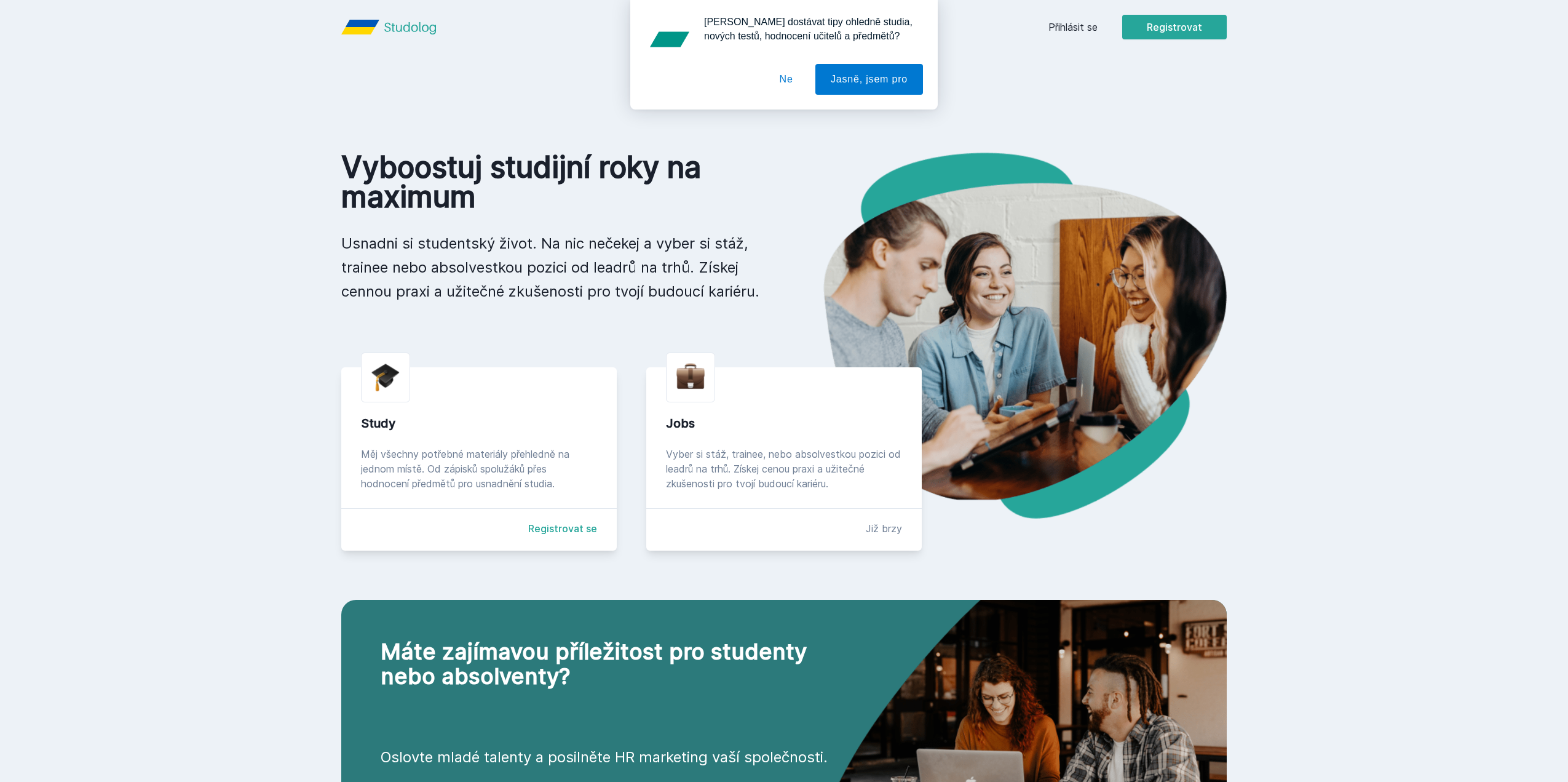
click at [791, 84] on button "Ne" at bounding box center [787, 80] width 44 height 31
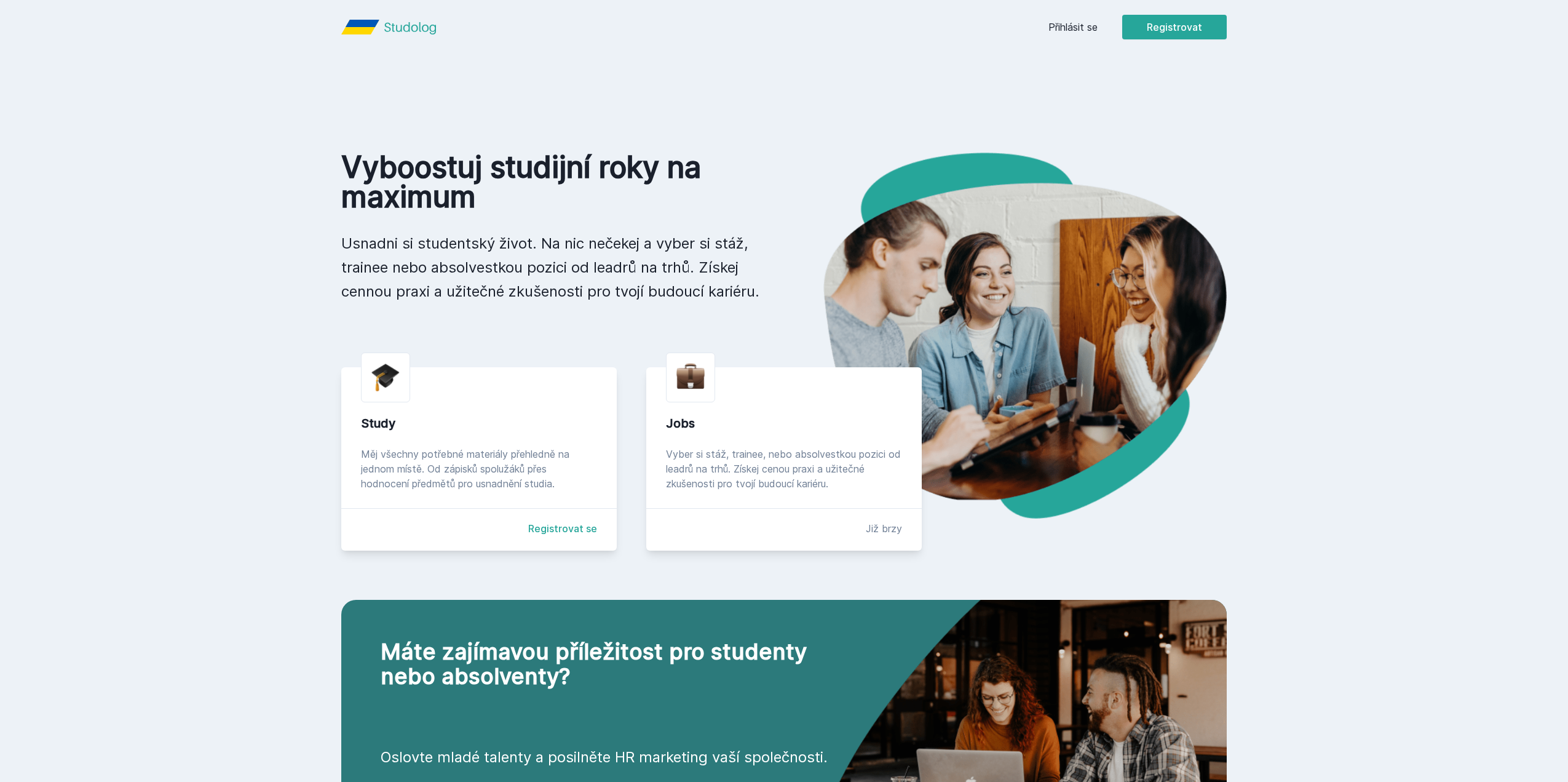
click at [1080, 35] on div "Přihlásit se Registrovat" at bounding box center [1138, 27] width 178 height 25
click at [1075, 26] on link "Přihlásit se" at bounding box center [1074, 27] width 50 height 15
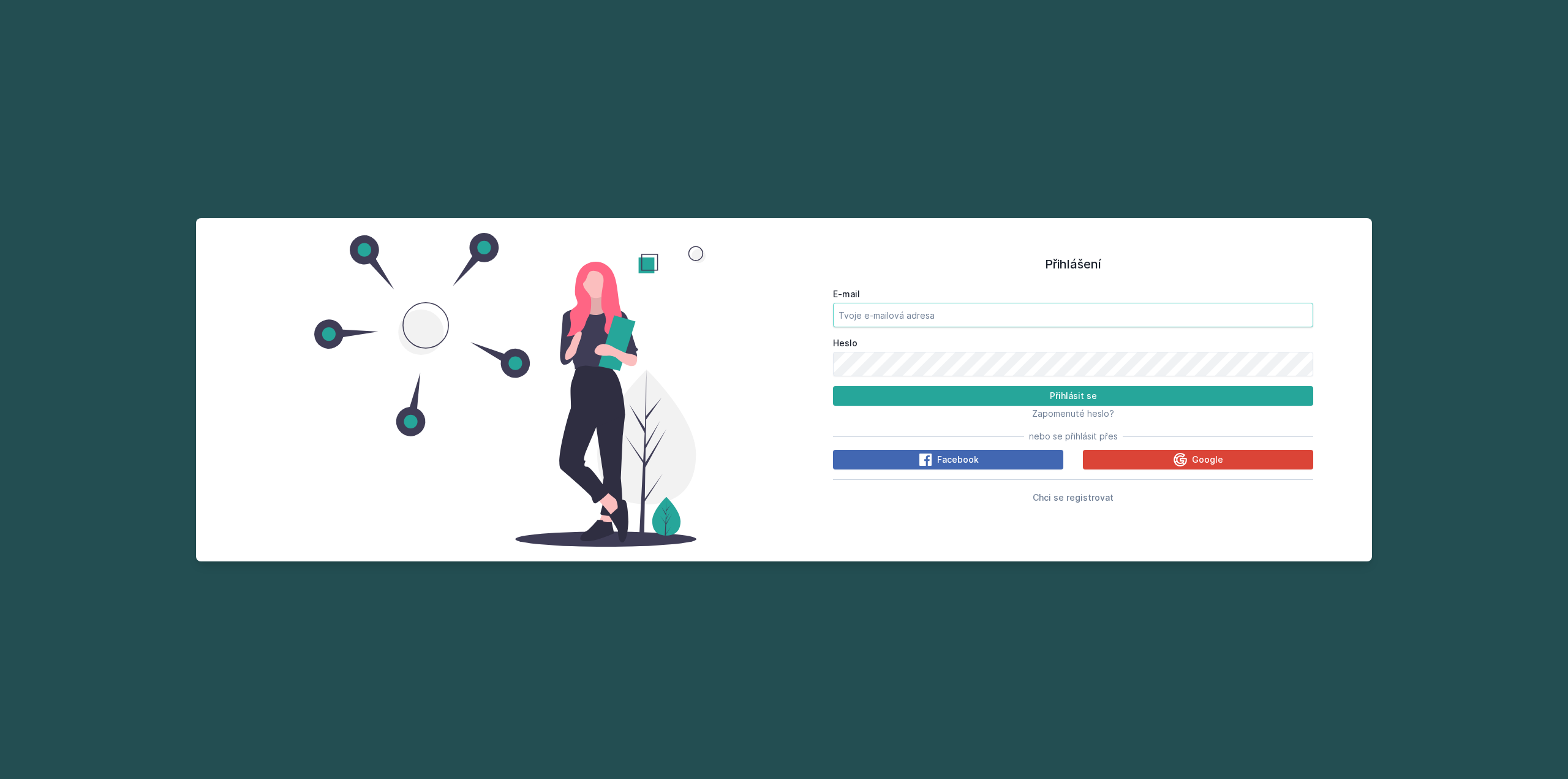
type input "danadam2001@seznam.cz"
drag, startPoint x: 900, startPoint y: 383, endPoint x: 901, endPoint y: 391, distance: 8.1
click at [901, 390] on form "E-mail danadam2001@seznam.cz Heslo Přihlásit se" at bounding box center [1074, 347] width 481 height 118
click at [901, 391] on button "Přihlásit se" at bounding box center [1074, 395] width 481 height 20
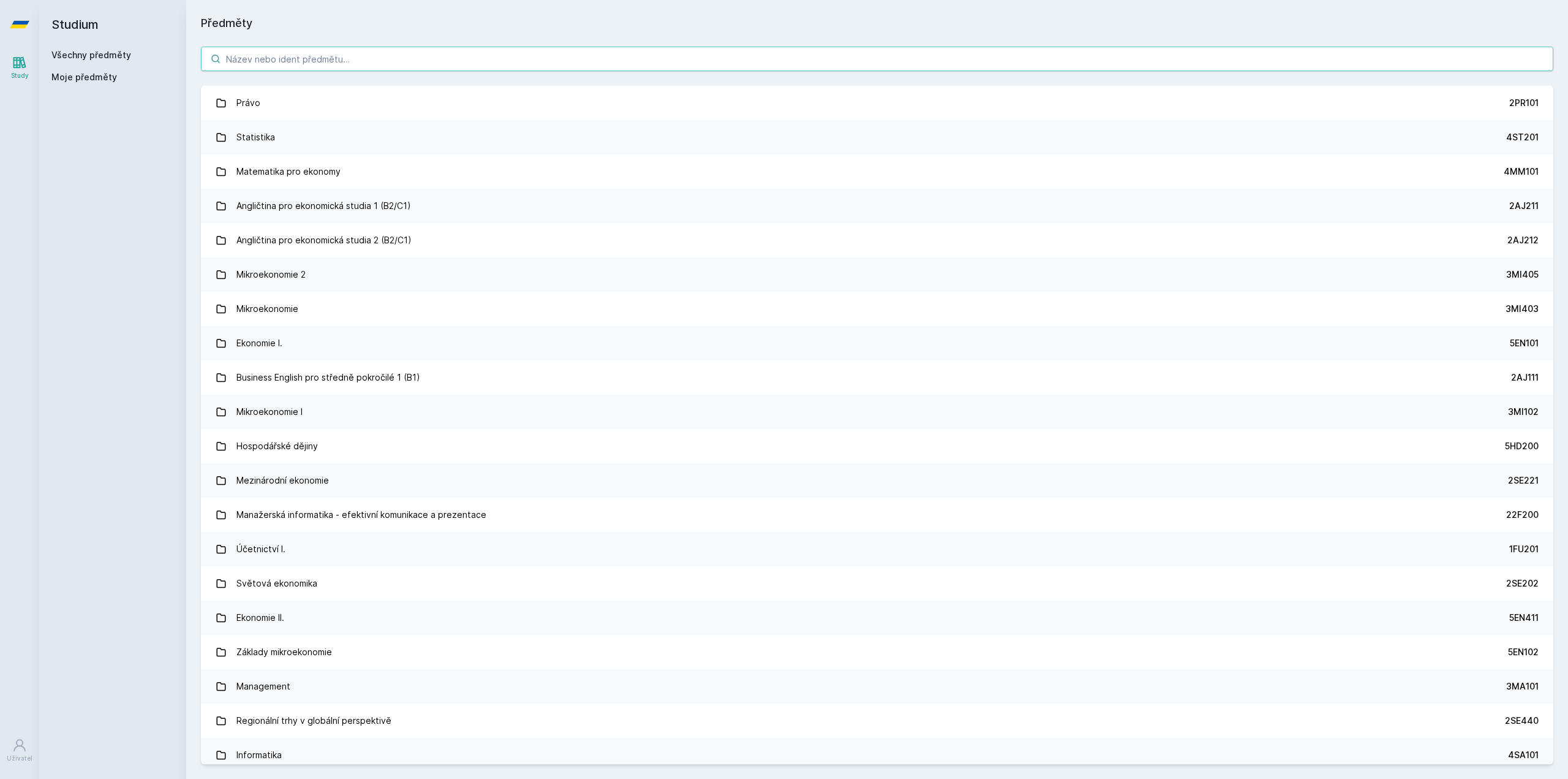
click at [303, 60] on input "search" at bounding box center [877, 59] width 1352 height 25
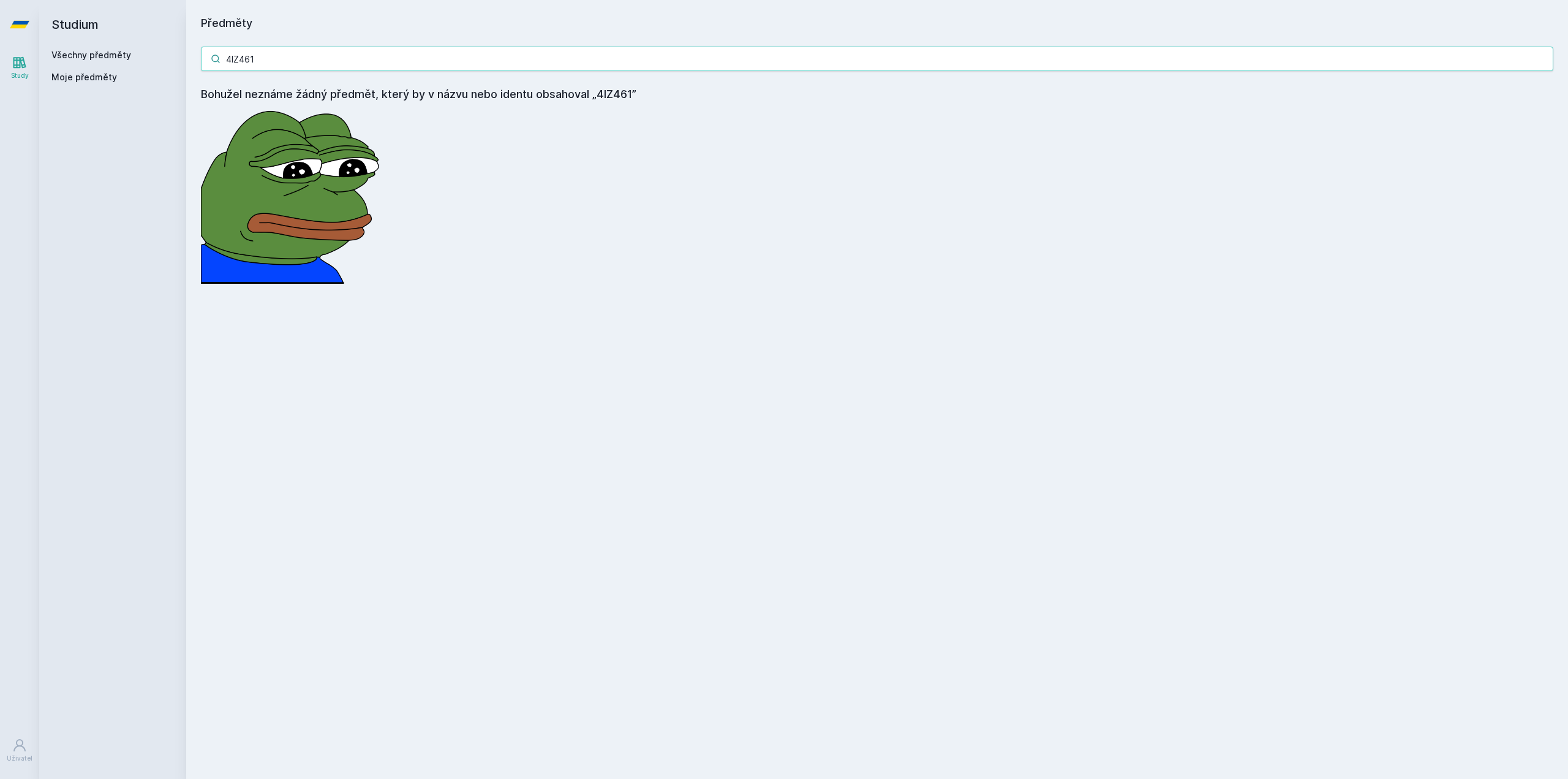
click at [253, 58] on input "4IZ461" at bounding box center [877, 59] width 1352 height 25
click at [248, 58] on input "4IZ461" at bounding box center [877, 59] width 1352 height 25
click at [264, 61] on input "4IZ441" at bounding box center [877, 59] width 1352 height 25
drag, startPoint x: 283, startPoint y: 59, endPoint x: 191, endPoint y: 54, distance: 92.1
click at [191, 54] on div "4IZ441 Bohužel neznáme žádný předmět, který by v názvu nebo identu obsahoval „4…" at bounding box center [878, 164] width 1382 height 267
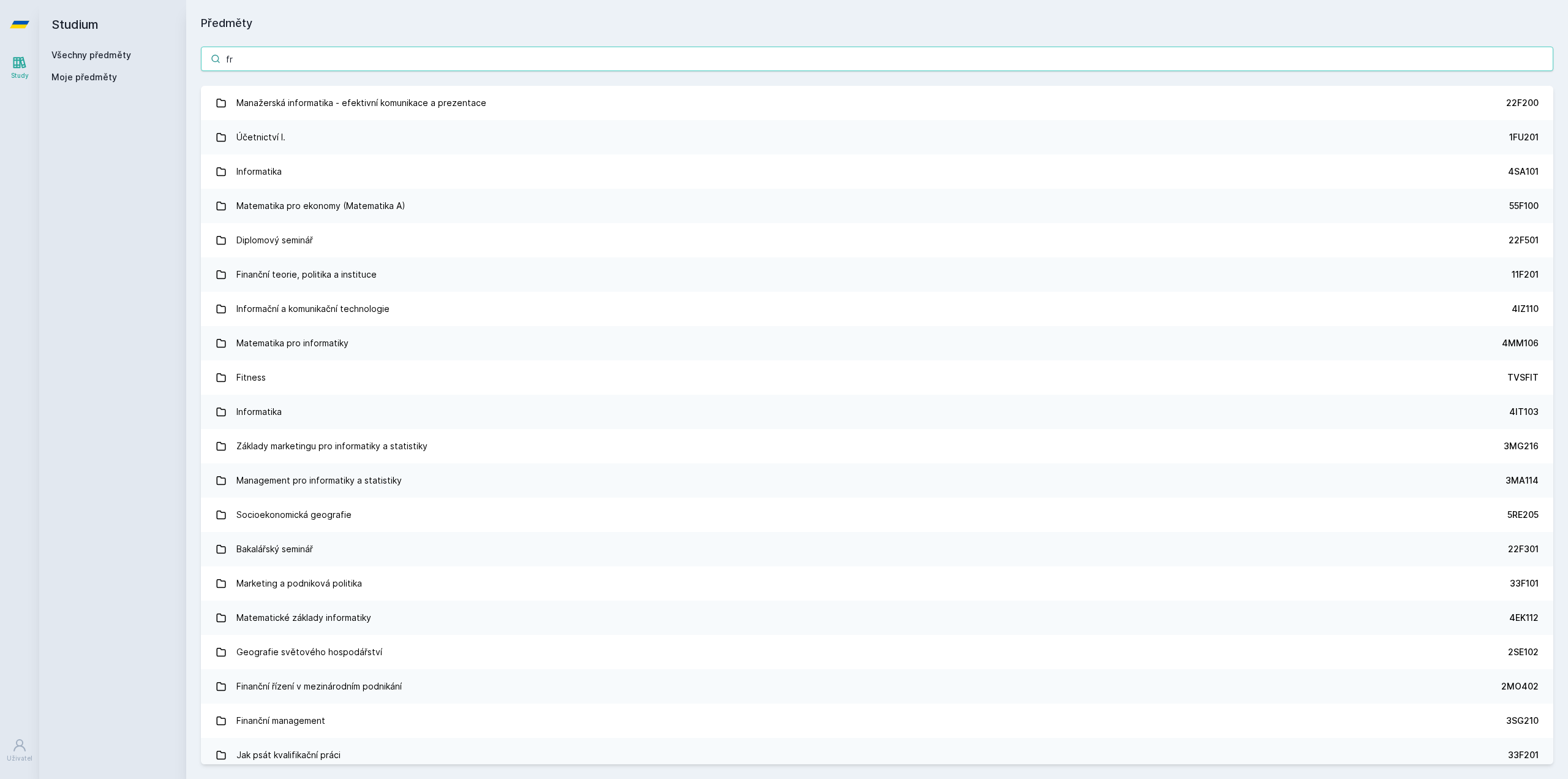
type input "f"
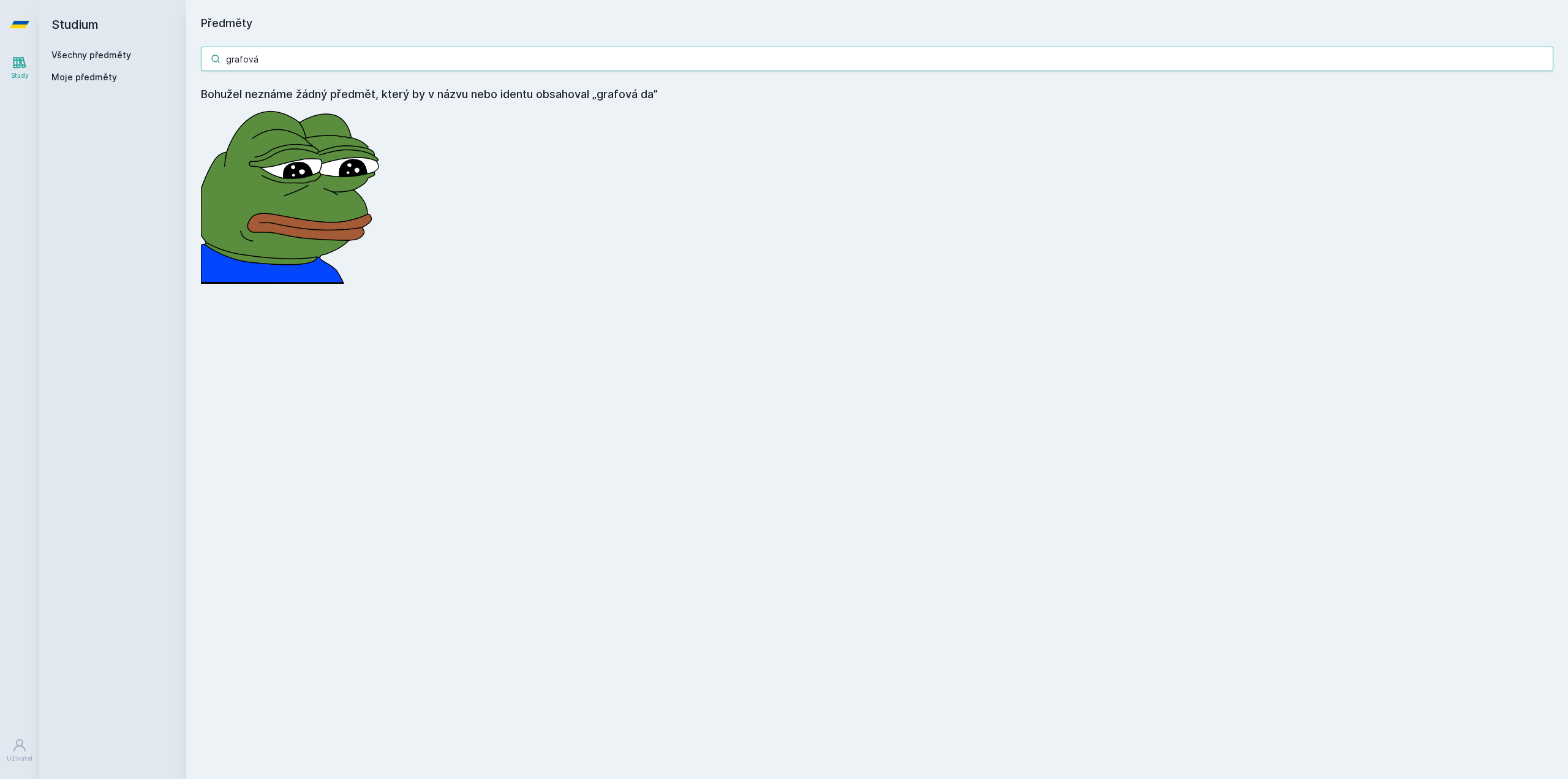
type input "grafov"
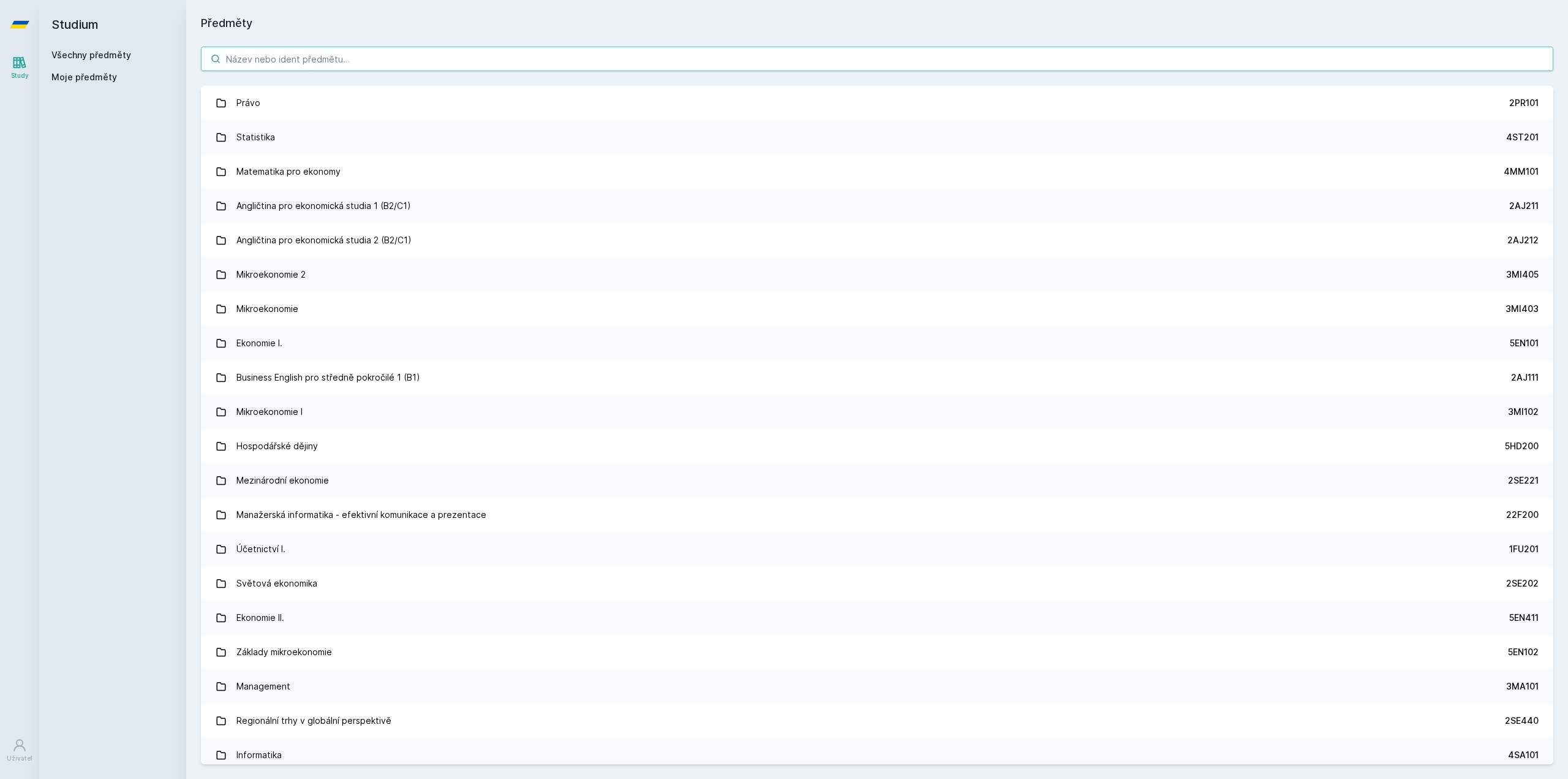
click at [286, 62] on input "search" at bounding box center [877, 59] width 1352 height 25
paste input "4IZ571"
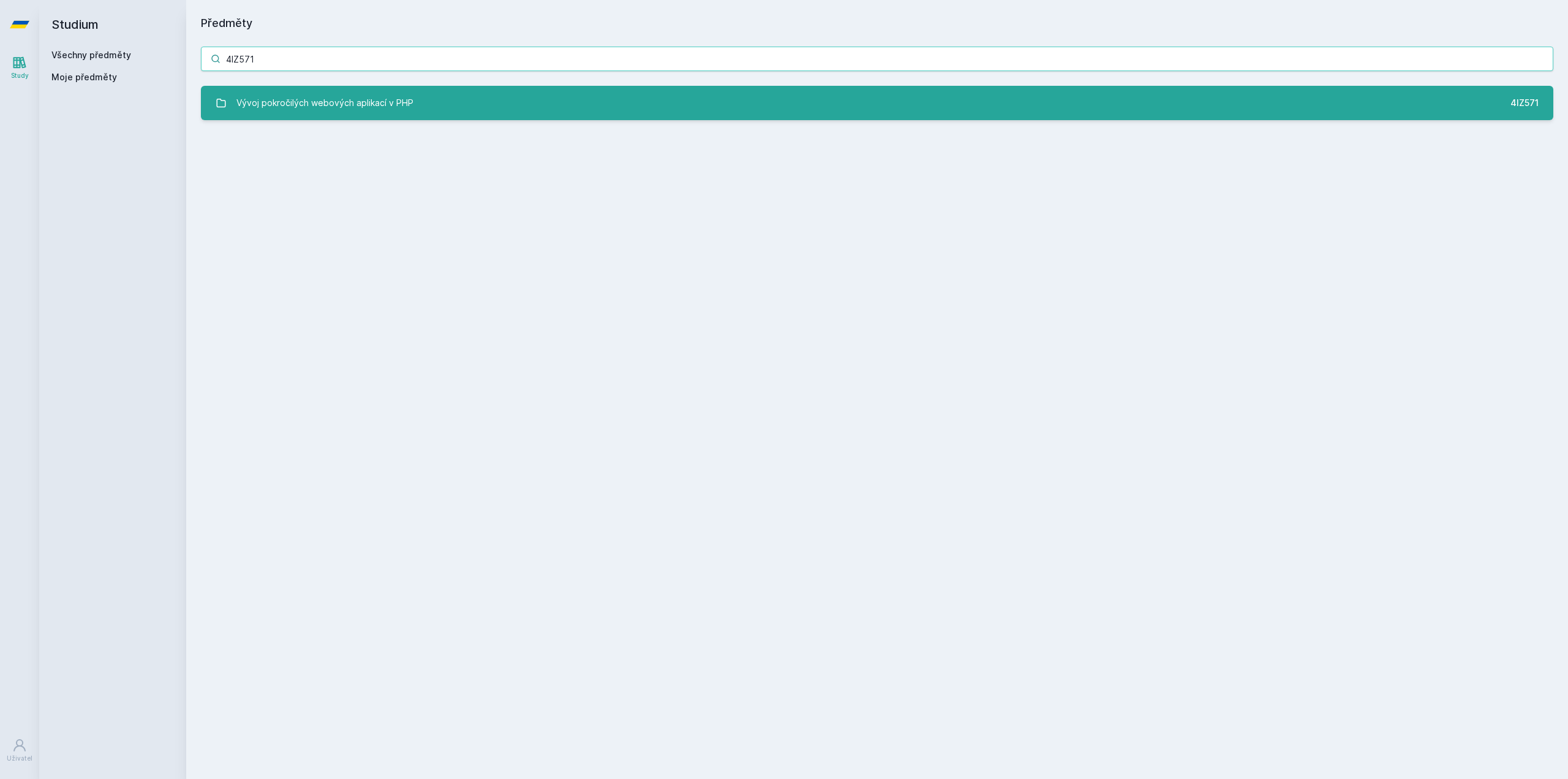
type input "4IZ571"
click at [292, 97] on div "Vývoj pokročilých webových aplikací v PHP" at bounding box center [325, 102] width 177 height 25
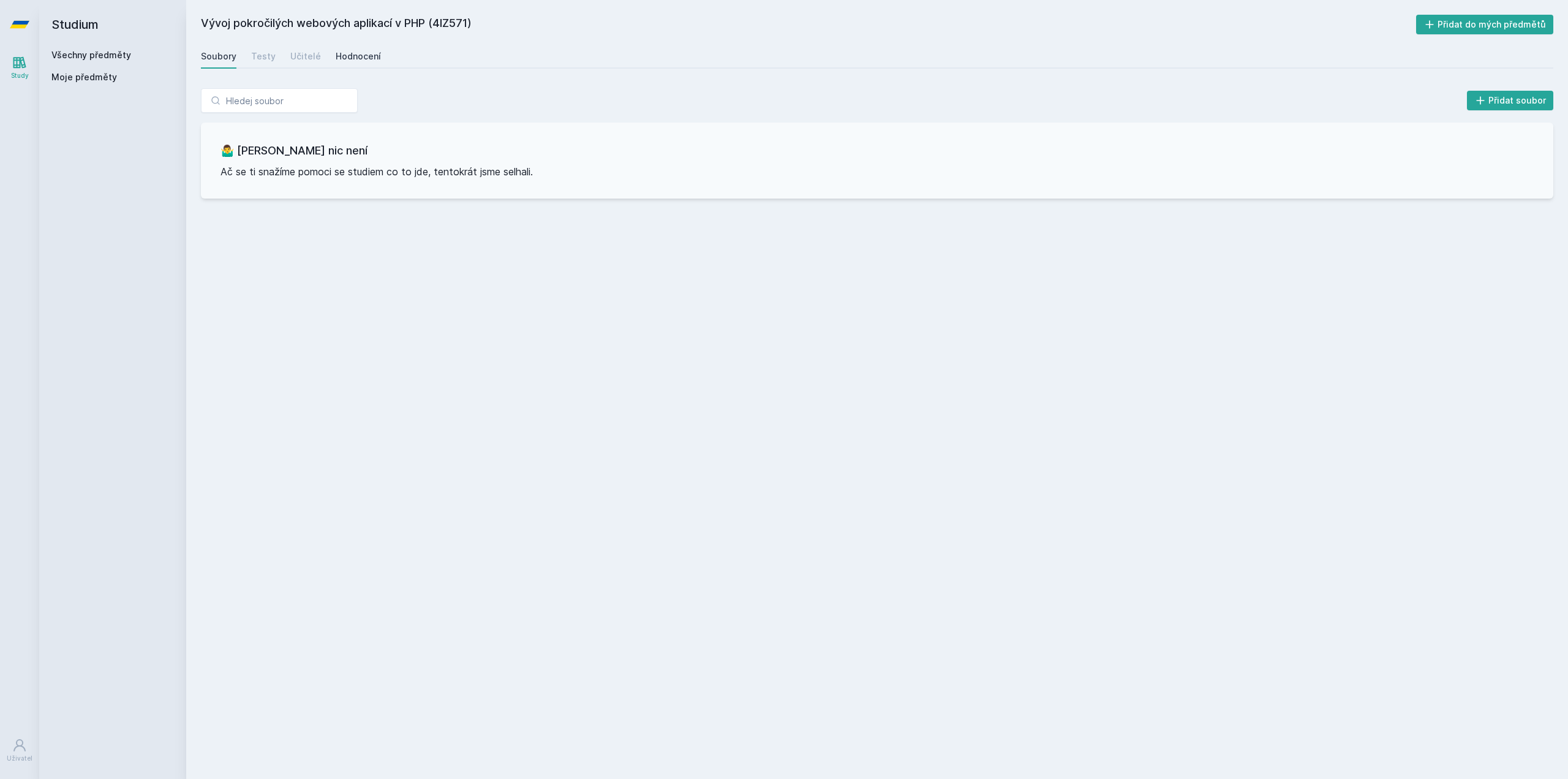
click at [355, 66] on link "Hodnocení" at bounding box center [358, 56] width 45 height 25
click at [311, 54] on div "Učitelé" at bounding box center [306, 56] width 31 height 12
click at [266, 55] on div "Testy" at bounding box center [263, 56] width 25 height 12
click at [228, 58] on div "Soubory" at bounding box center [219, 56] width 36 height 12
click at [384, 472] on div "Vývoj pokročilých webových aplikací v PHP (4IZ571) Přidat do mých předmětů [GEO…" at bounding box center [877, 389] width 1352 height 749
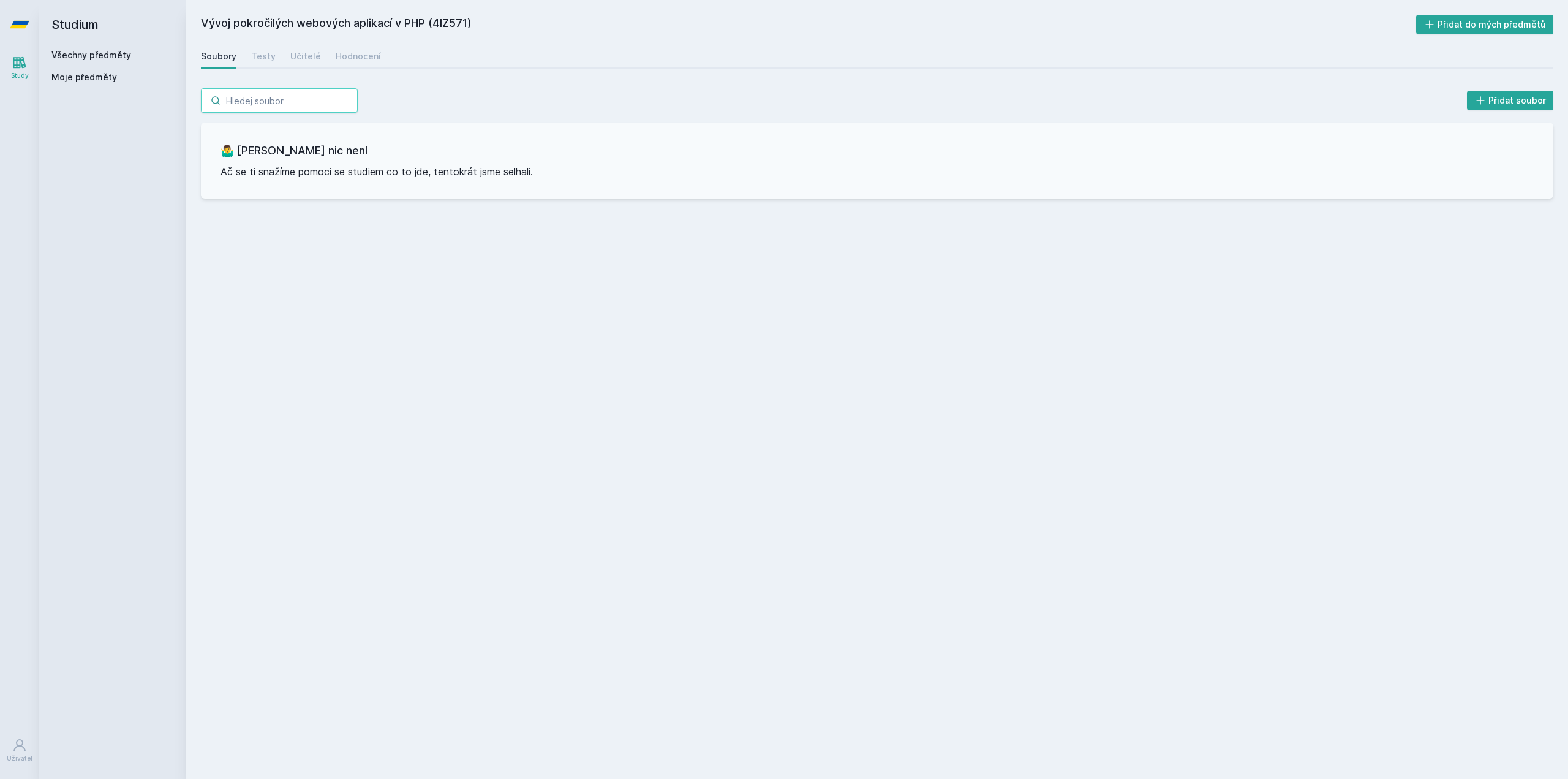
click at [287, 99] on input "search" at bounding box center [280, 101] width 157 height 25
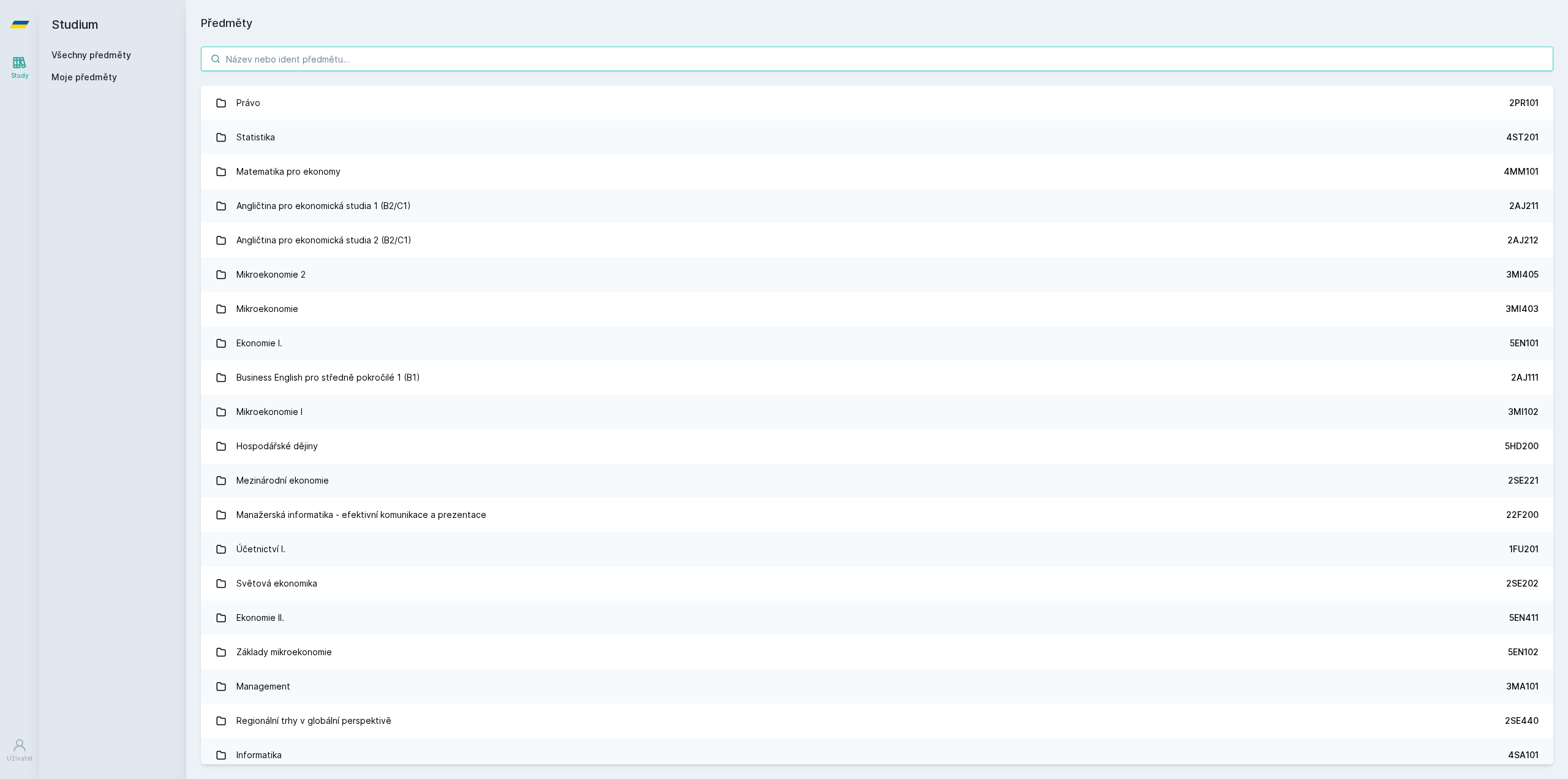
click at [288, 55] on input "search" at bounding box center [877, 59] width 1352 height 25
paste input "4ST303"
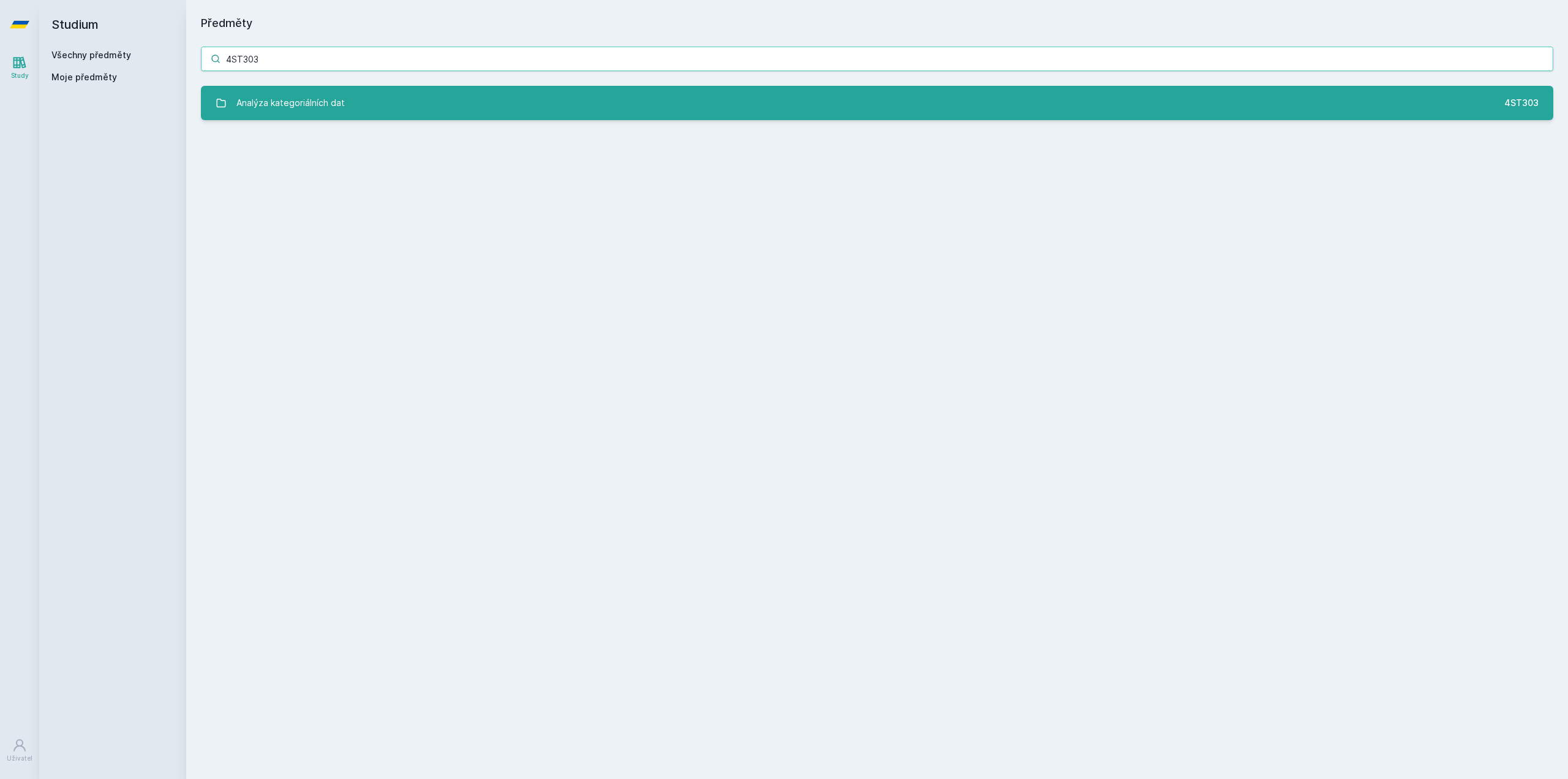
type input "4ST303"
click at [292, 90] on link "Analýza kategoriálních dat 4ST303" at bounding box center [877, 103] width 1352 height 34
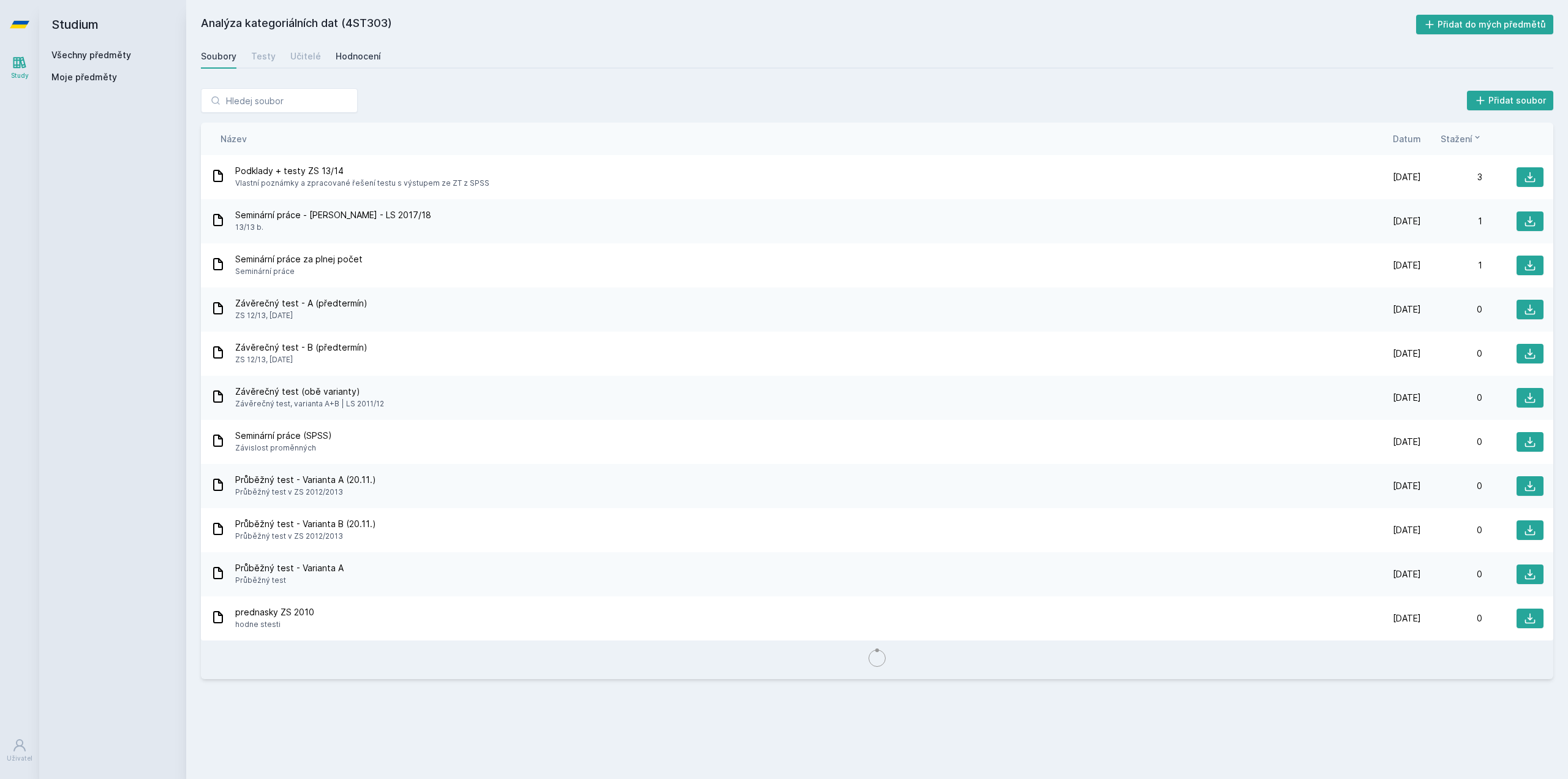
click at [353, 54] on div "Hodnocení" at bounding box center [358, 56] width 45 height 12
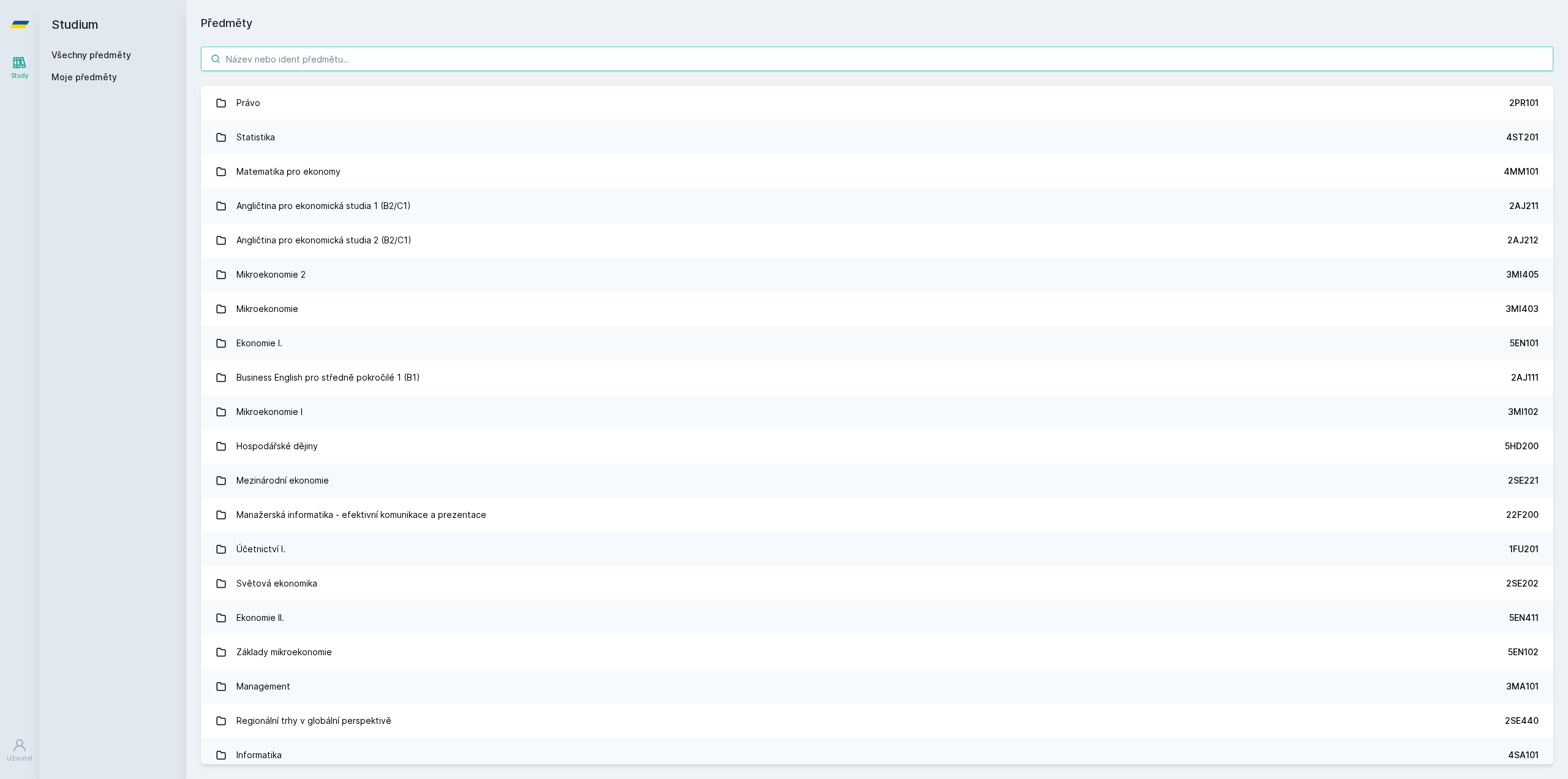
click at [236, 64] on input "search" at bounding box center [877, 59] width 1352 height 25
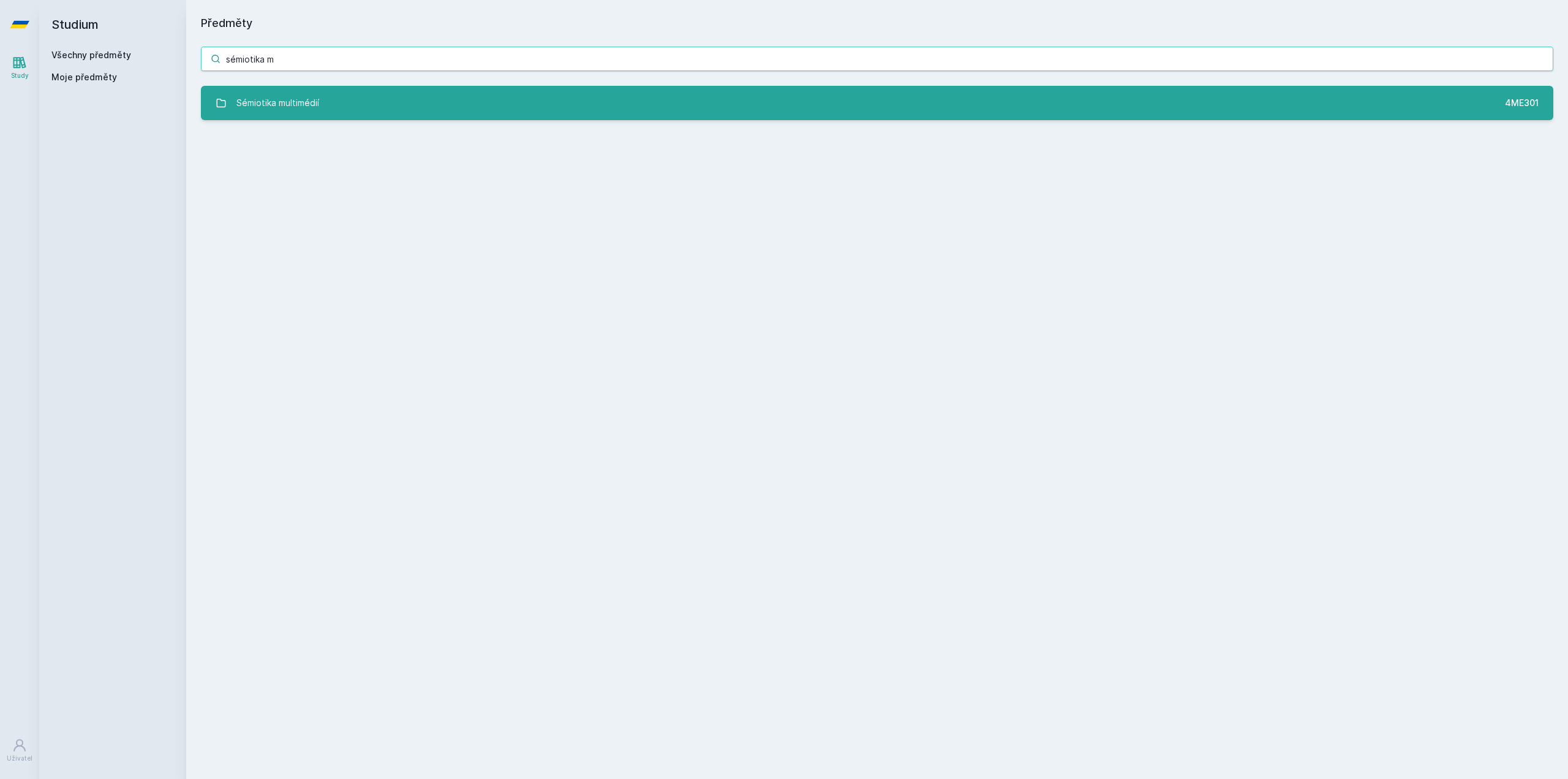
type input "sémiotika m"
click at [303, 95] on div "Sémiotika multimédií" at bounding box center [277, 102] width 83 height 25
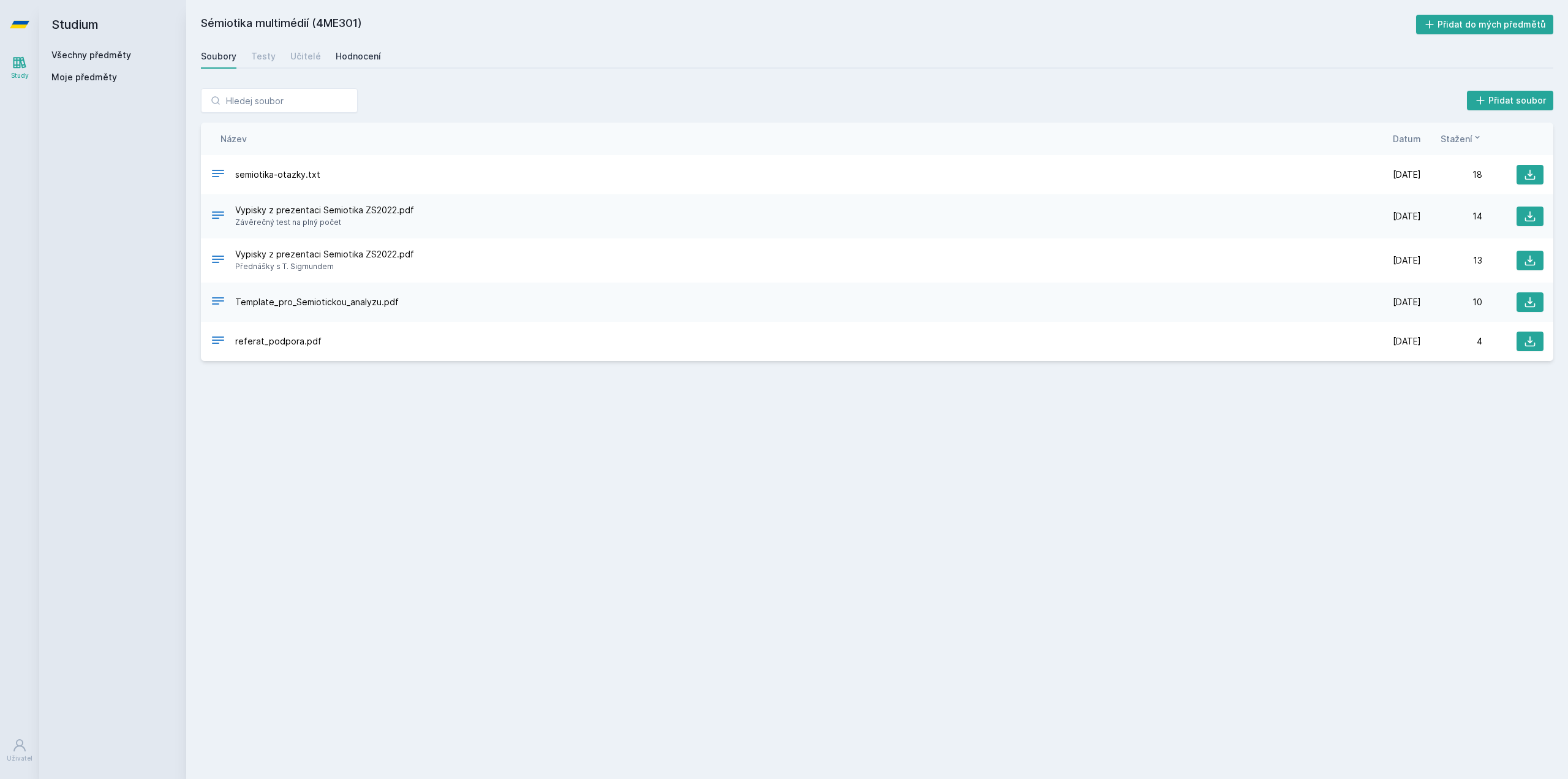
click at [358, 59] on div "Hodnocení" at bounding box center [358, 56] width 45 height 12
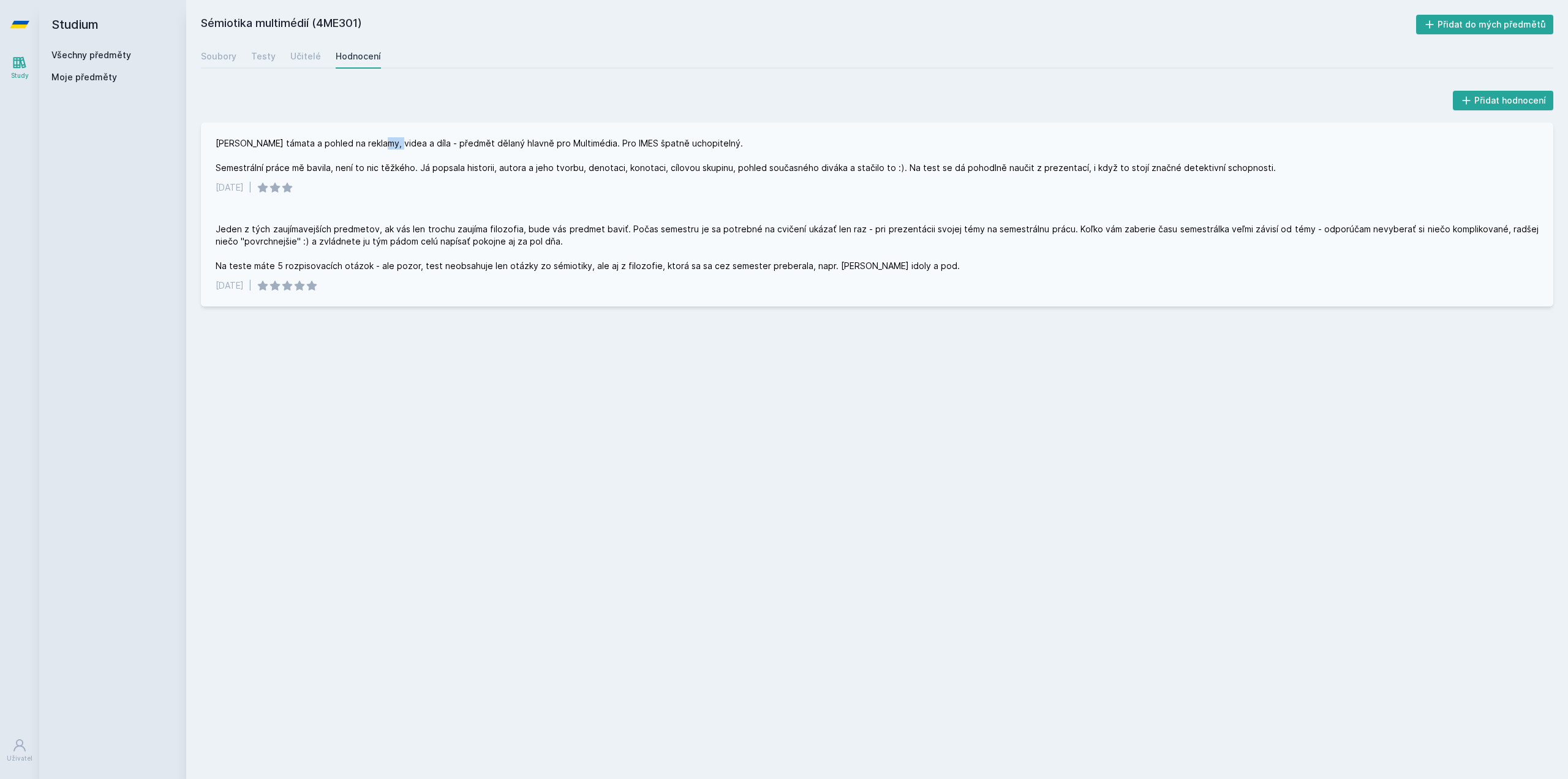
drag, startPoint x: 373, startPoint y: 139, endPoint x: 409, endPoint y: 141, distance: 36.1
click at [394, 140] on div "[PERSON_NAME] támata a pohled na reklamy, videa a díla - předmět dělaný hlavně …" at bounding box center [746, 155] width 1060 height 37
drag, startPoint x: 425, startPoint y: 141, endPoint x: 568, endPoint y: 141, distance: 143.0
click at [568, 141] on div "[PERSON_NAME] támata a pohled na reklamy, videa a díla - předmět dělaný hlavně …" at bounding box center [746, 155] width 1060 height 37
drag, startPoint x: 593, startPoint y: 141, endPoint x: 688, endPoint y: 145, distance: 95.1
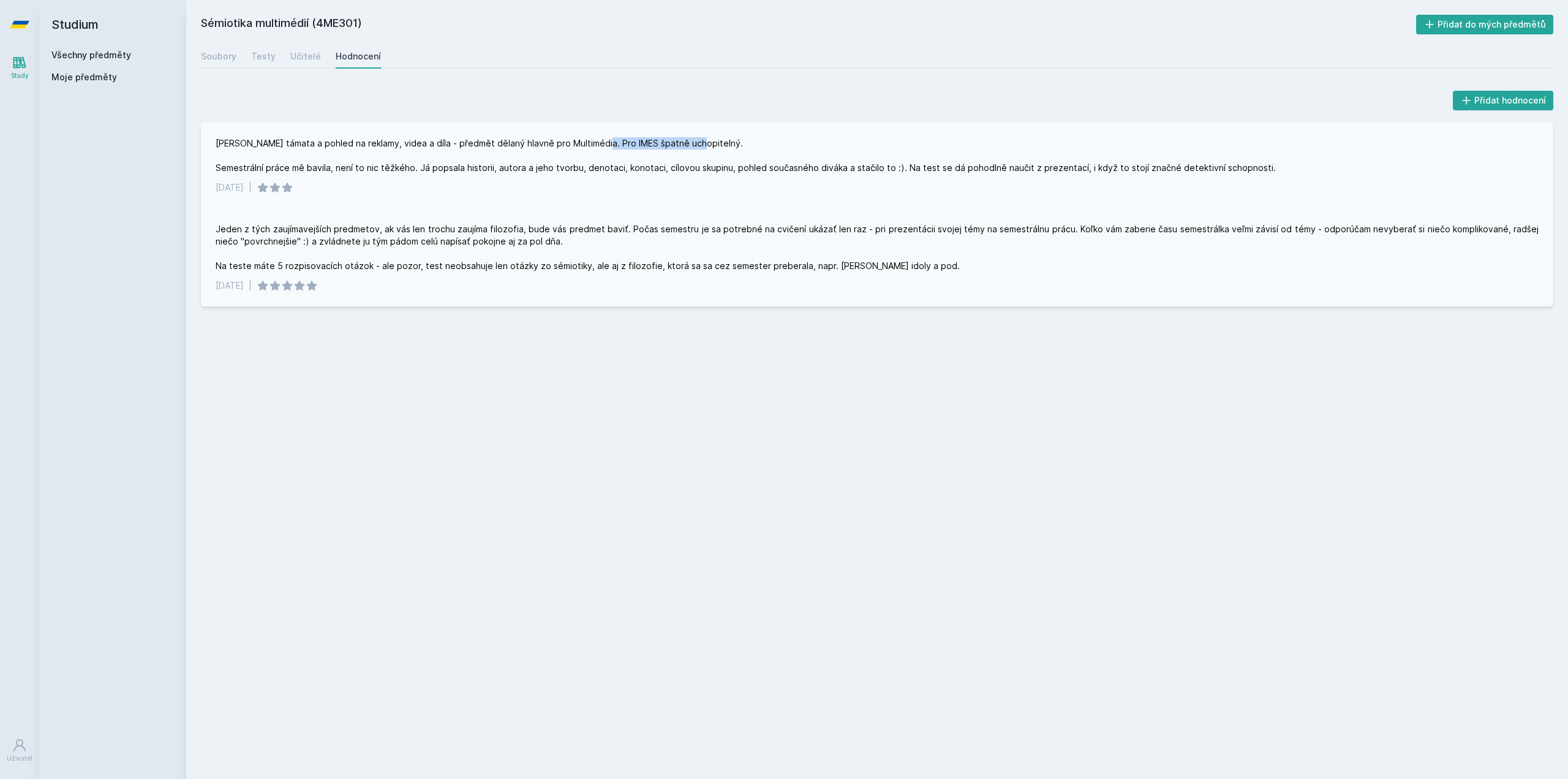
click at [688, 145] on div "[PERSON_NAME] támata a pohled na reklamy, videa a díla - předmět dělaný hlavně …" at bounding box center [746, 155] width 1060 height 37
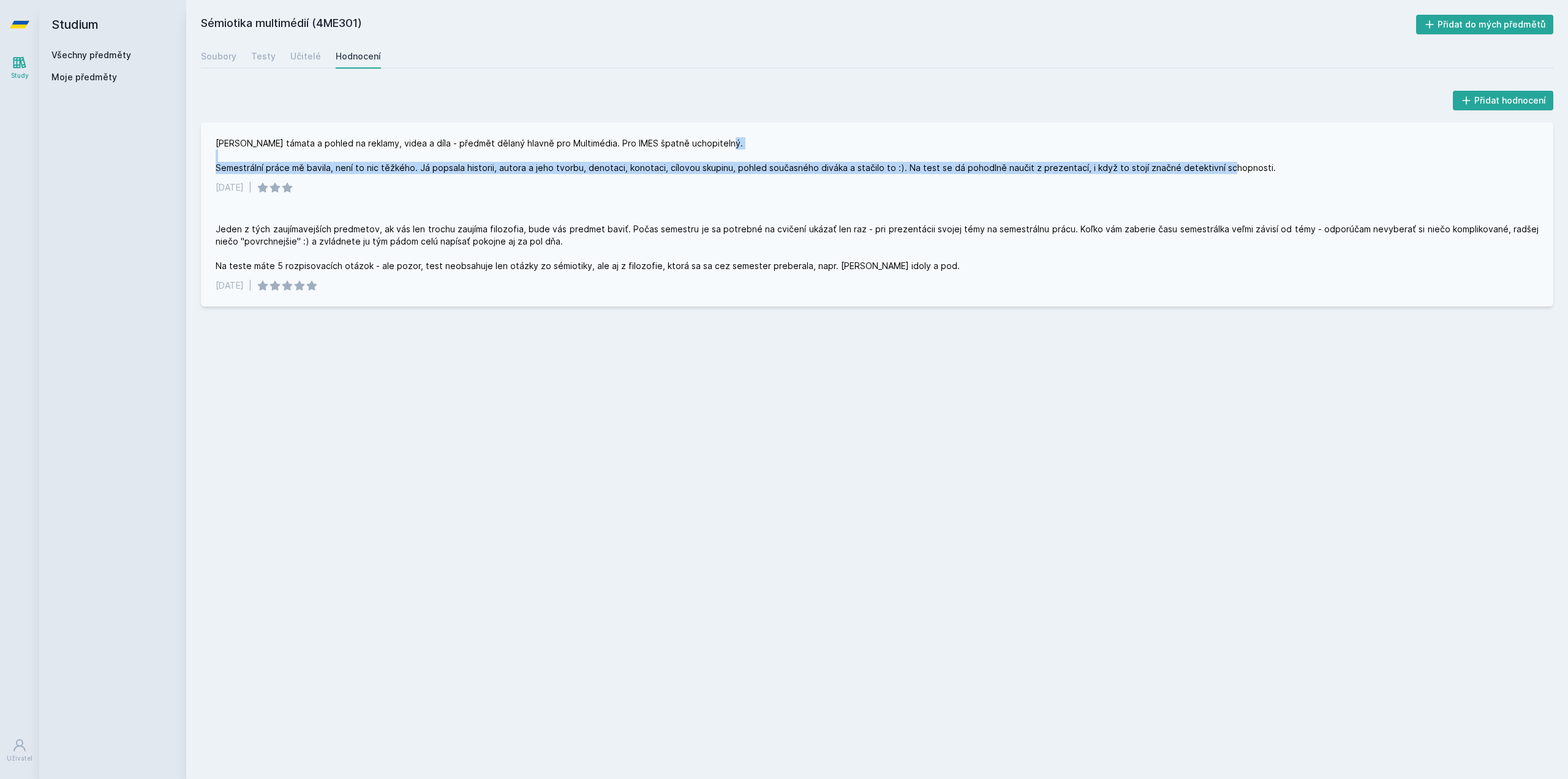
drag, startPoint x: 223, startPoint y: 167, endPoint x: 1236, endPoint y: 170, distance: 1013.0
click at [1236, 170] on div "[PERSON_NAME] támata a pohled na reklamy, videa a díla - předmět dělaný hlavně …" at bounding box center [746, 155] width 1060 height 37
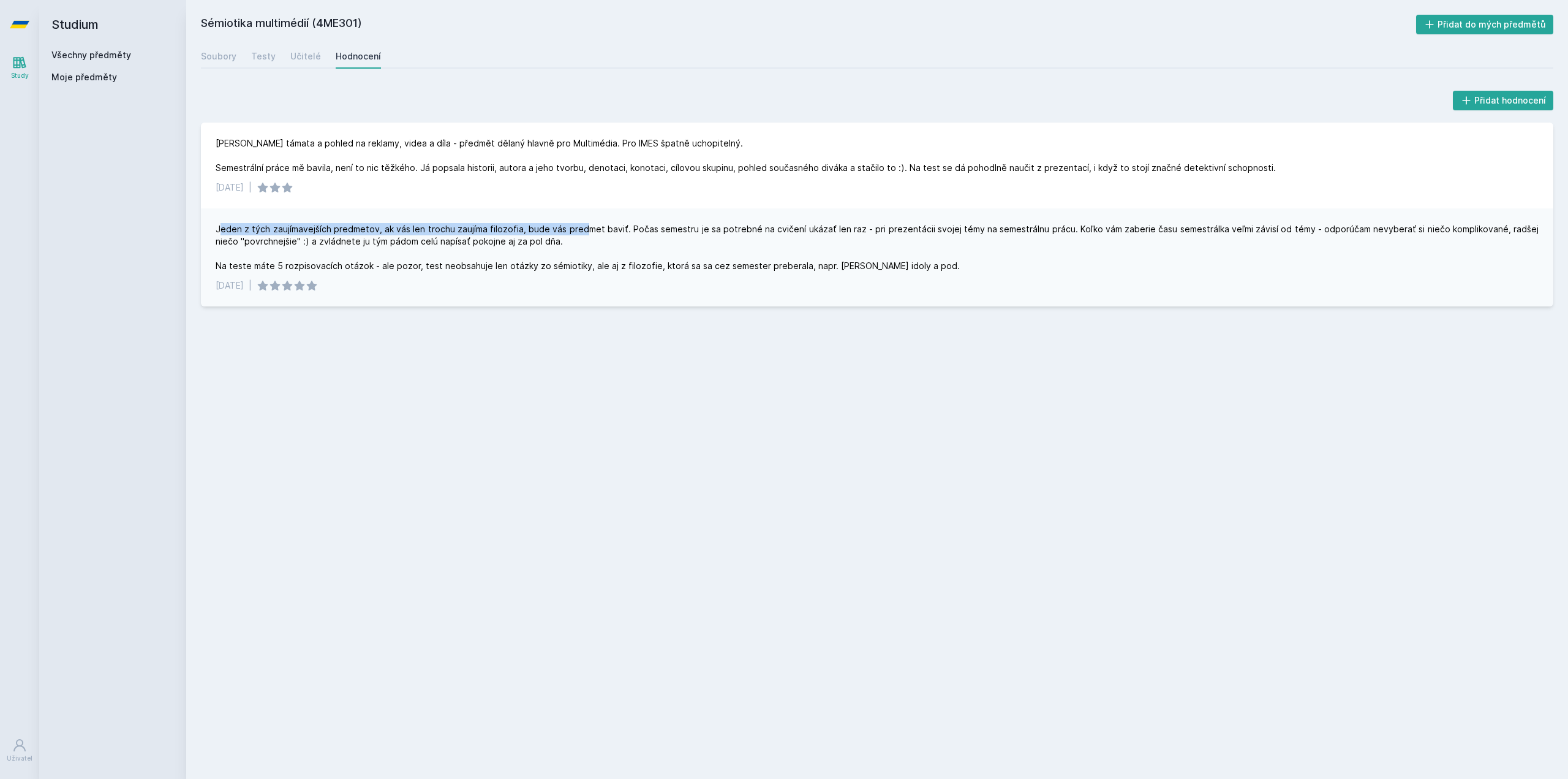
drag, startPoint x: 222, startPoint y: 228, endPoint x: 578, endPoint y: 215, distance: 356.2
click at [578, 215] on div "Jeden z tých zaujímavejších predmetov, ak vás len trochu zaujíma filozofia, bud…" at bounding box center [877, 257] width 1352 height 98
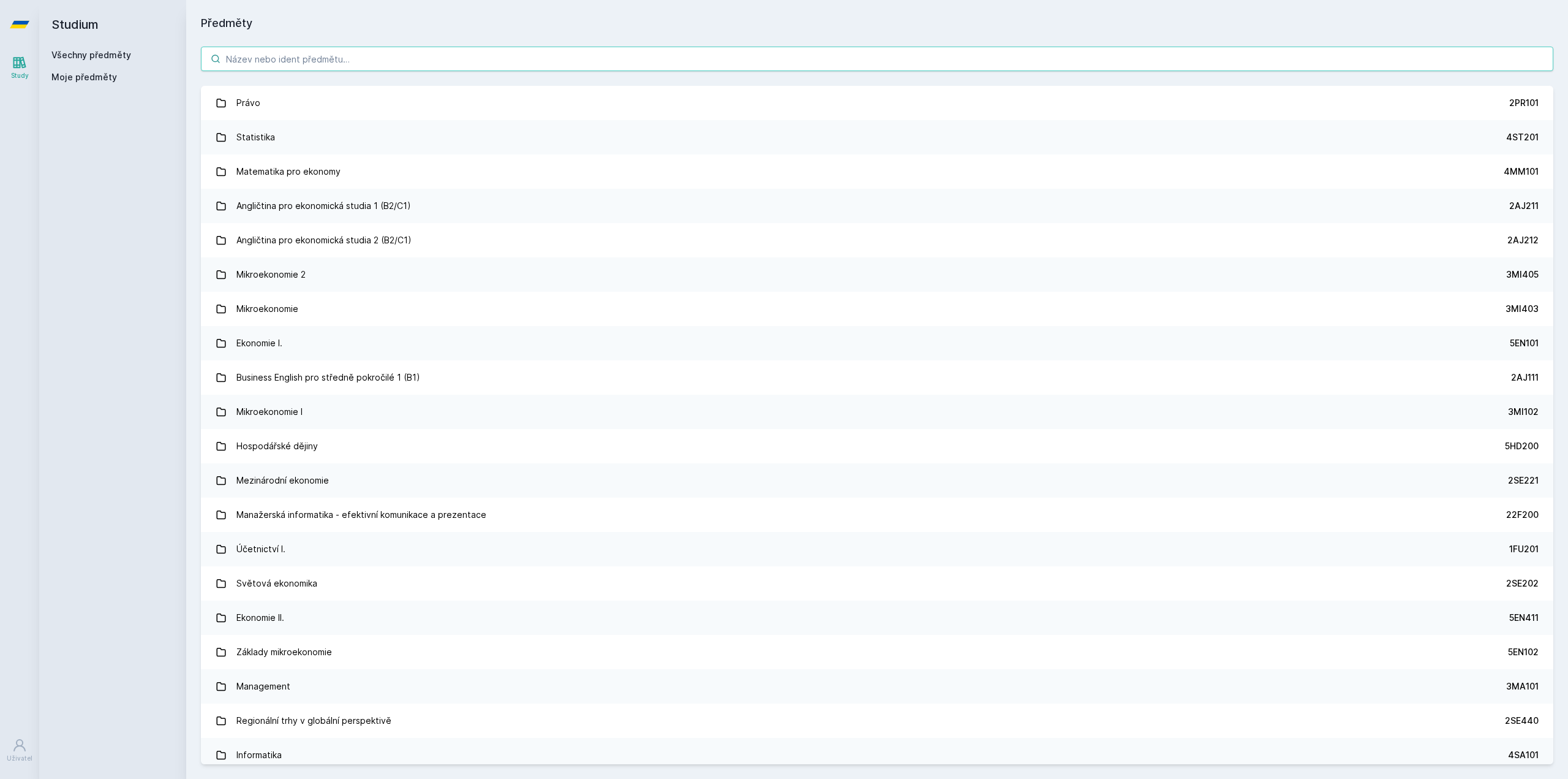
click at [297, 51] on input "search" at bounding box center [877, 59] width 1352 height 25
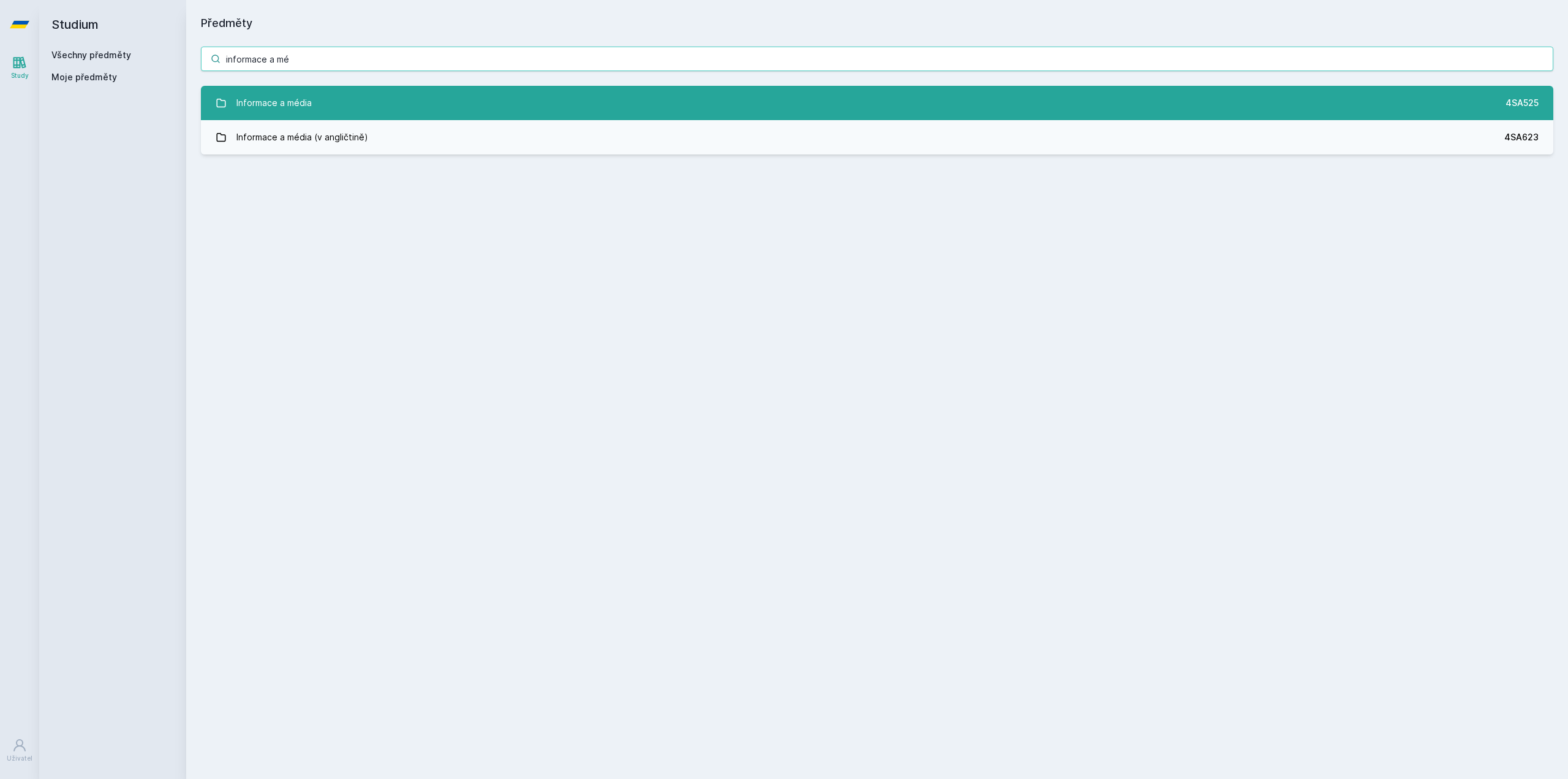
type input "informace a mé"
click at [291, 103] on div "Informace a média" at bounding box center [274, 102] width 75 height 25
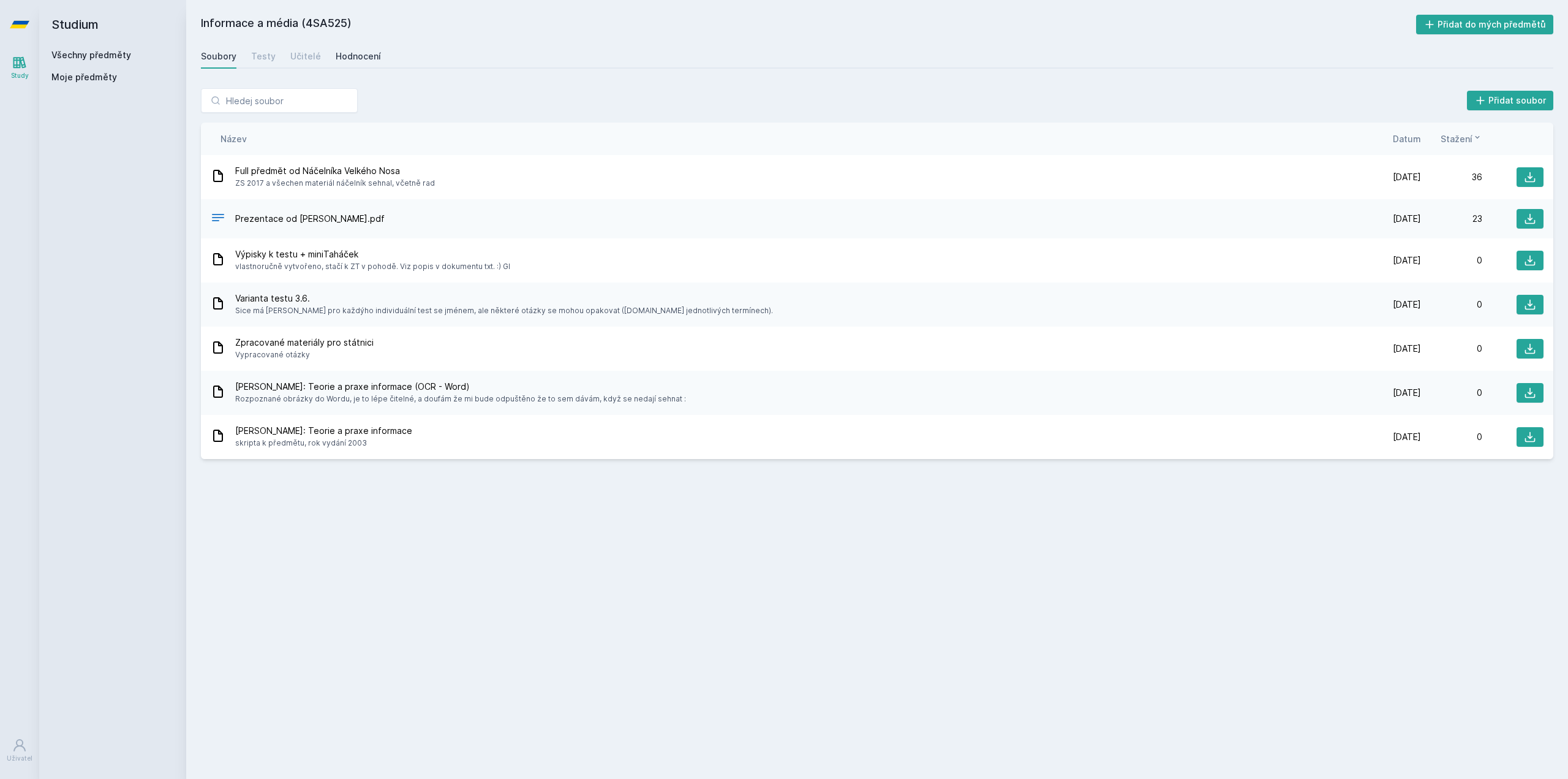
click at [341, 55] on div "Hodnocení" at bounding box center [358, 56] width 45 height 12
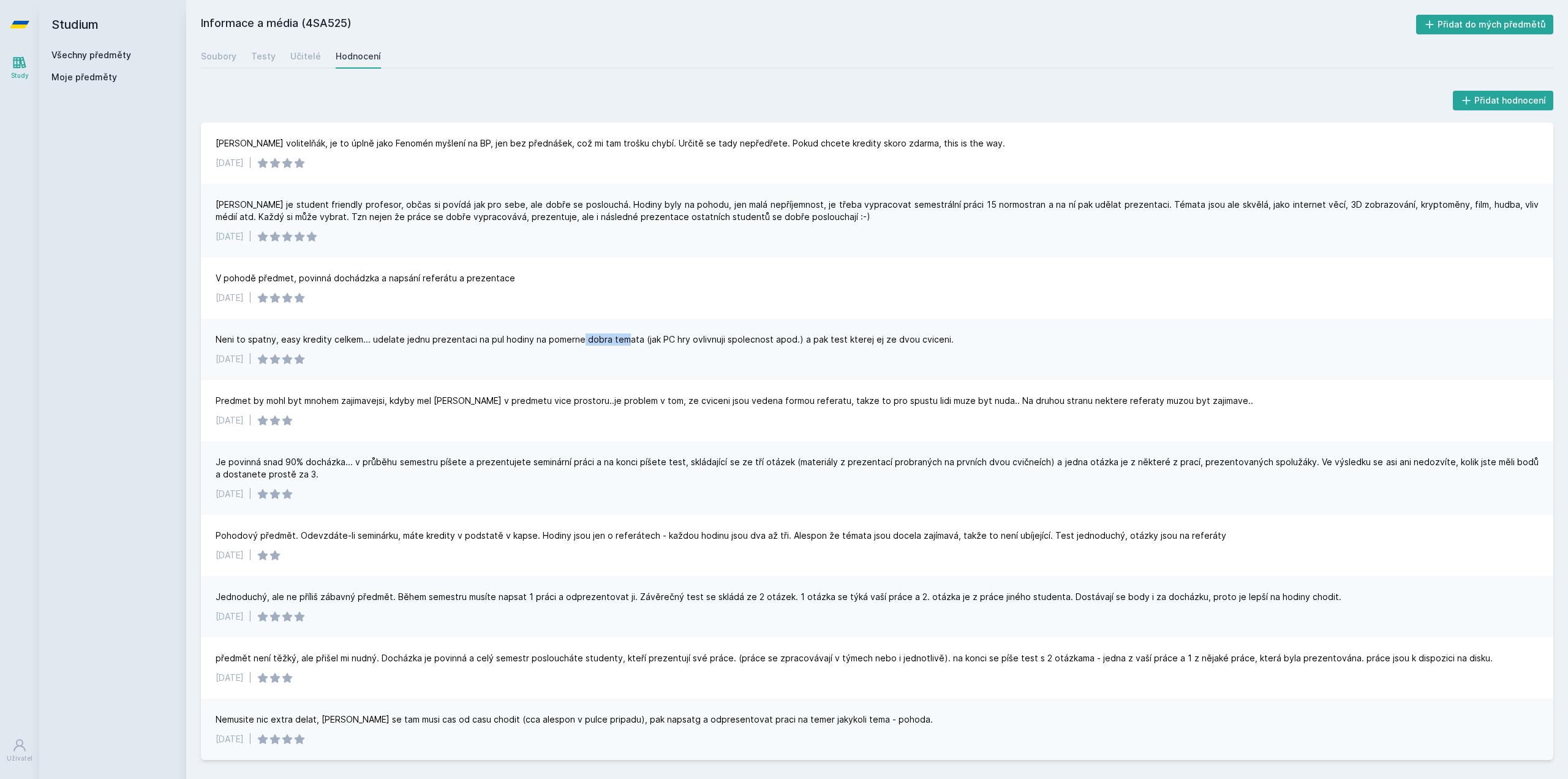
drag, startPoint x: 576, startPoint y: 337, endPoint x: 625, endPoint y: 338, distance: 49.0
click at [618, 338] on div "Neni to spatny, easy kredity celkem... udelate jednu prezentaci na pul hodiny n…" at bounding box center [585, 339] width 738 height 12
drag, startPoint x: 642, startPoint y: 338, endPoint x: 783, endPoint y: 341, distance: 141.0
click at [783, 341] on div "Neni to spatny, easy kredity celkem... udelate jednu prezentaci na pul hodiny n…" at bounding box center [585, 339] width 738 height 12
drag, startPoint x: 801, startPoint y: 341, endPoint x: 919, endPoint y: 341, distance: 118.0
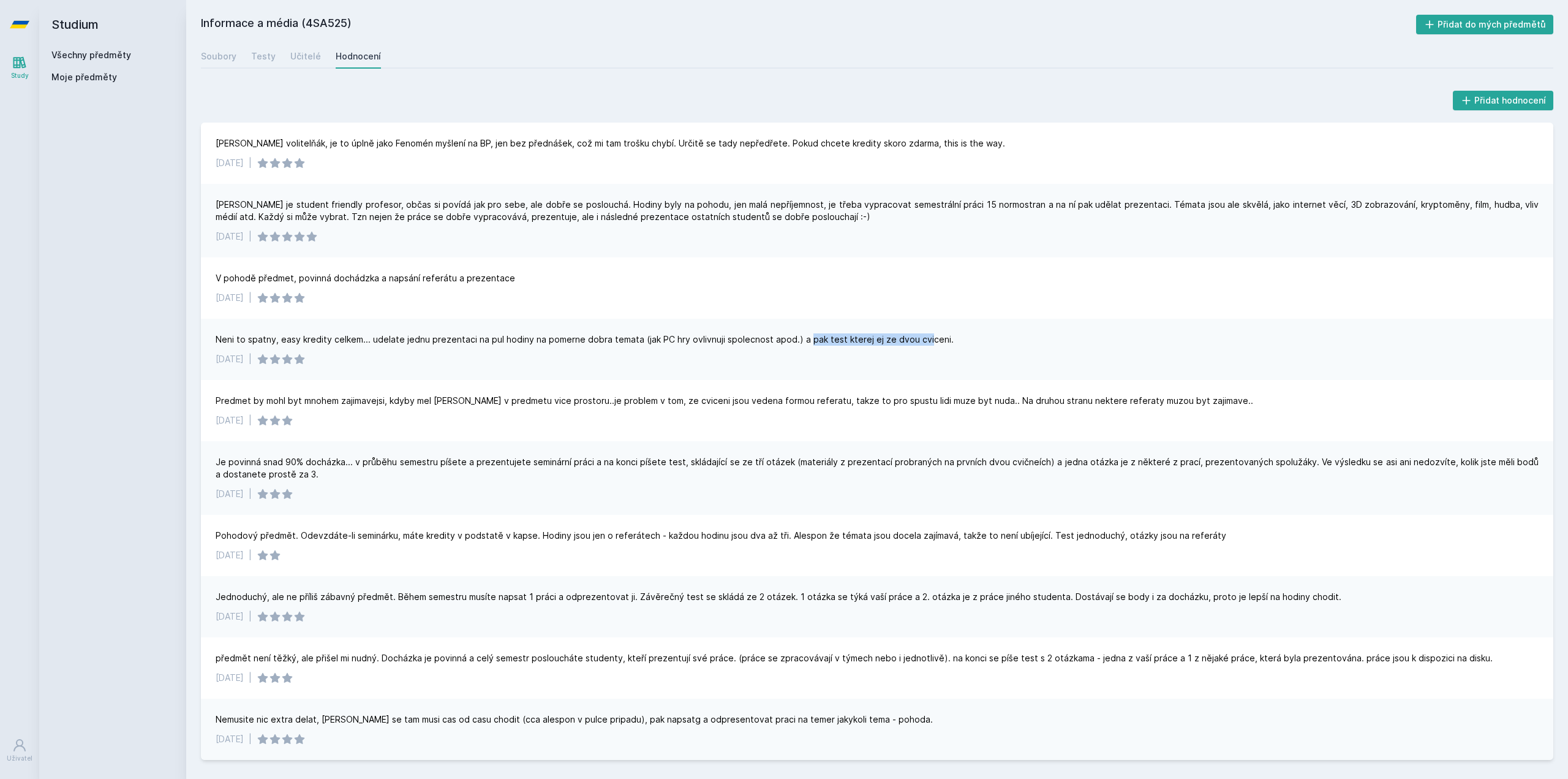
click at [917, 341] on div "Neni to spatny, easy kredity celkem... udelate jednu prezentaci na pul hodiny n…" at bounding box center [585, 339] width 738 height 12
click at [919, 341] on div "Neni to spatny, easy kredity celkem... udelate jednu prezentaci na pul hodiny n…" at bounding box center [585, 339] width 738 height 12
